Goal: Task Accomplishment & Management: Manage account settings

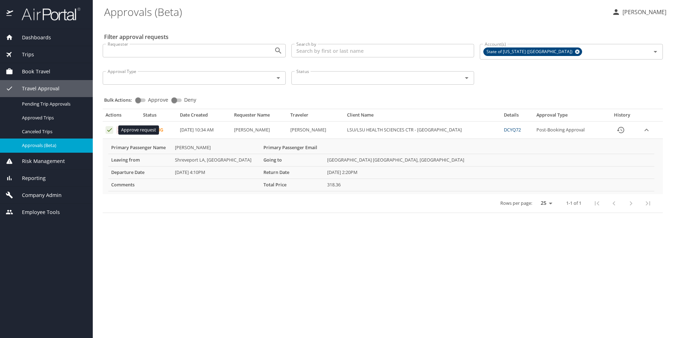
click at [109, 130] on icon "Approval table" at bounding box center [109, 129] width 7 height 7
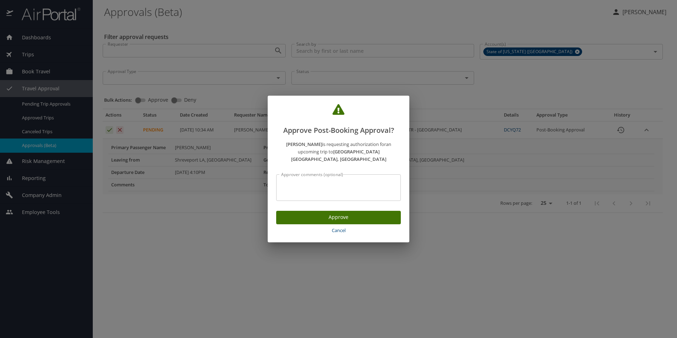
click at [305, 213] on span "Approve" at bounding box center [338, 217] width 113 height 9
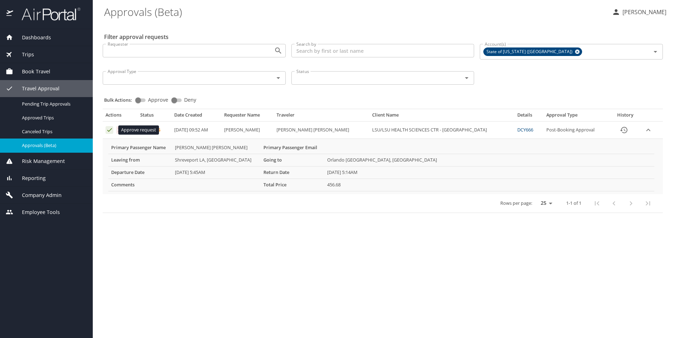
click at [107, 129] on icon "Approval table" at bounding box center [109, 129] width 7 height 7
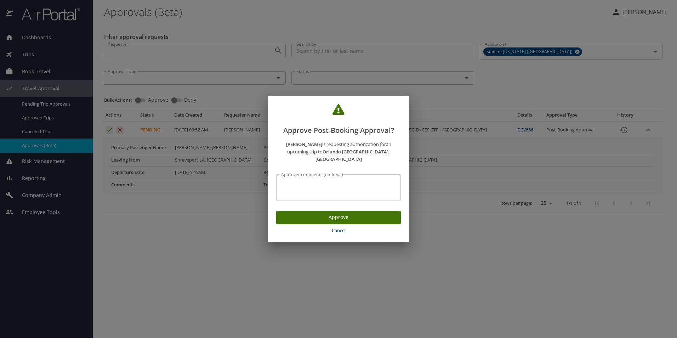
click at [311, 218] on button "Approve" at bounding box center [338, 218] width 125 height 14
